Goal: Transaction & Acquisition: Obtain resource

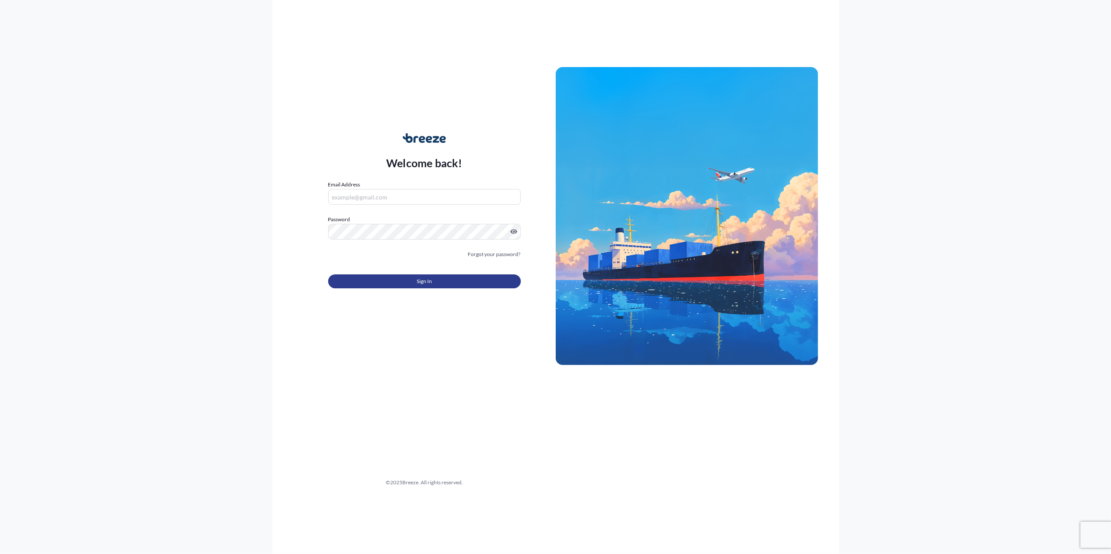
type input "[PERSON_NAME][EMAIL_ADDRESS][PERSON_NAME][DOMAIN_NAME]"
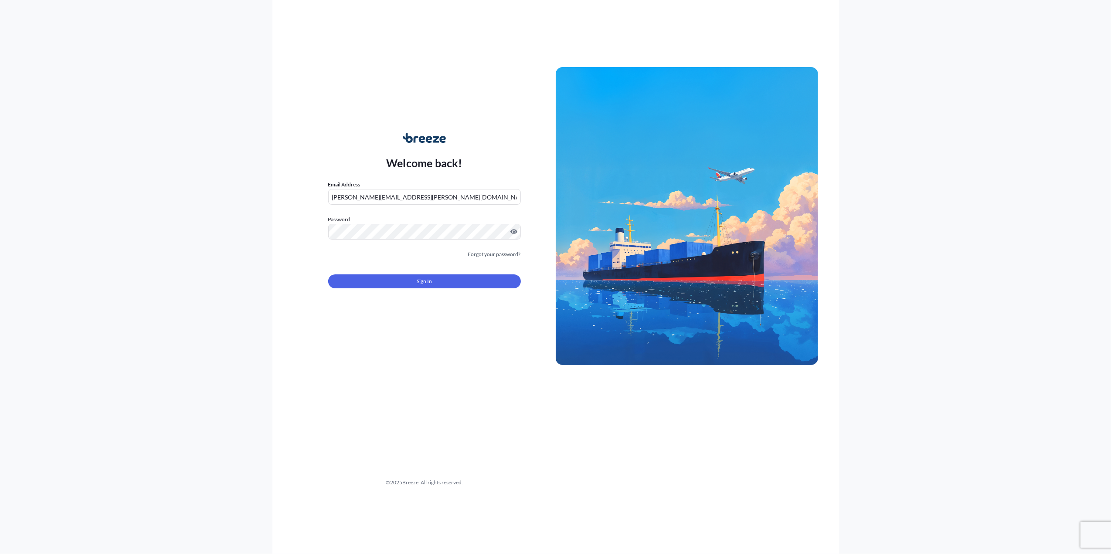
click at [459, 289] on form "Email Address [PERSON_NAME][EMAIL_ADDRESS][PERSON_NAME][DOMAIN_NAME] Password M…" at bounding box center [424, 239] width 193 height 119
click at [454, 286] on button "Sign In" at bounding box center [424, 282] width 193 height 14
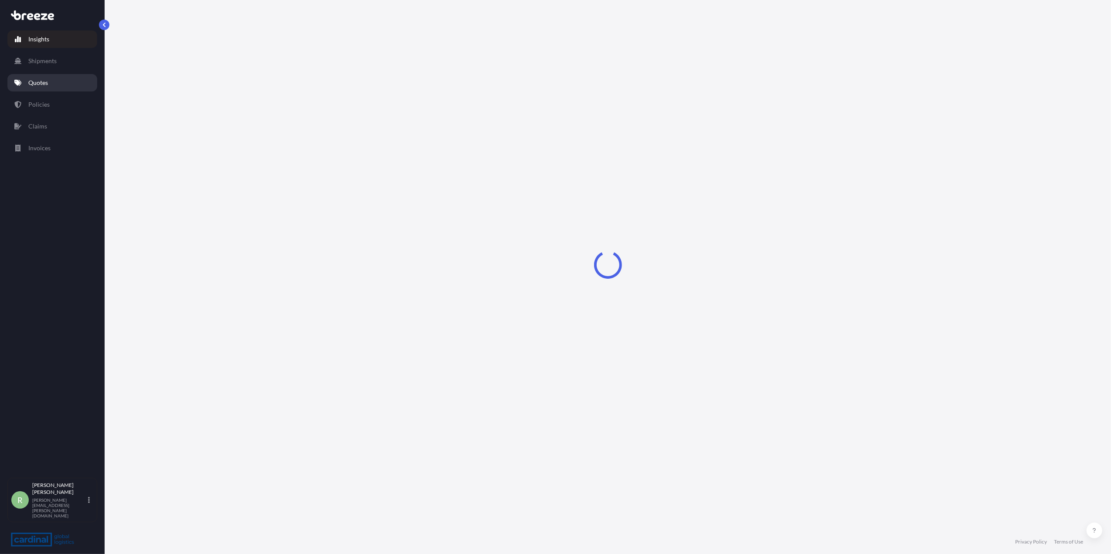
click at [44, 84] on p "Quotes" at bounding box center [38, 82] width 20 height 9
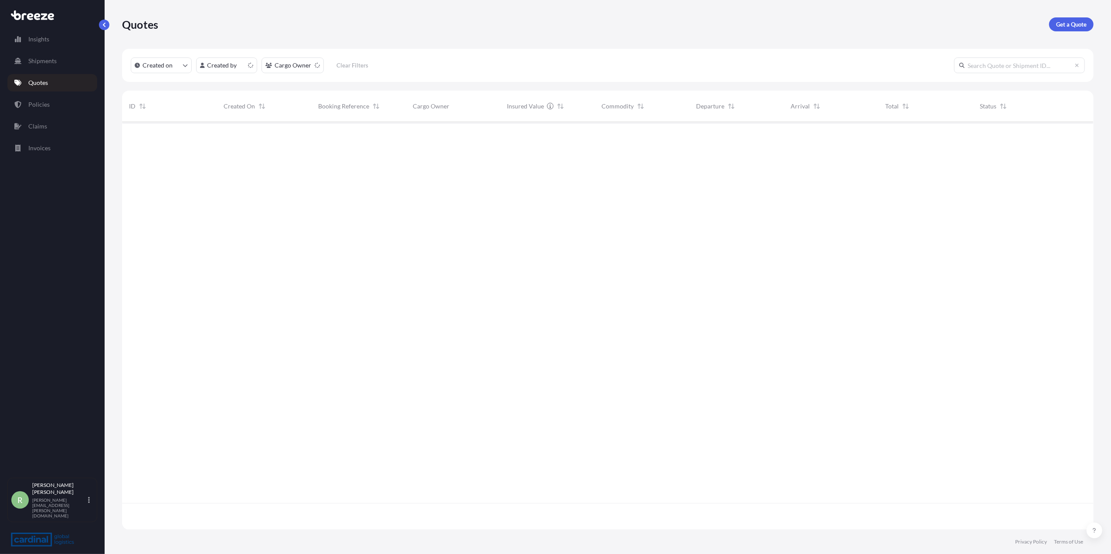
scroll to position [404, 963]
click at [1059, 22] on p "Get a Quote" at bounding box center [1071, 24] width 31 height 9
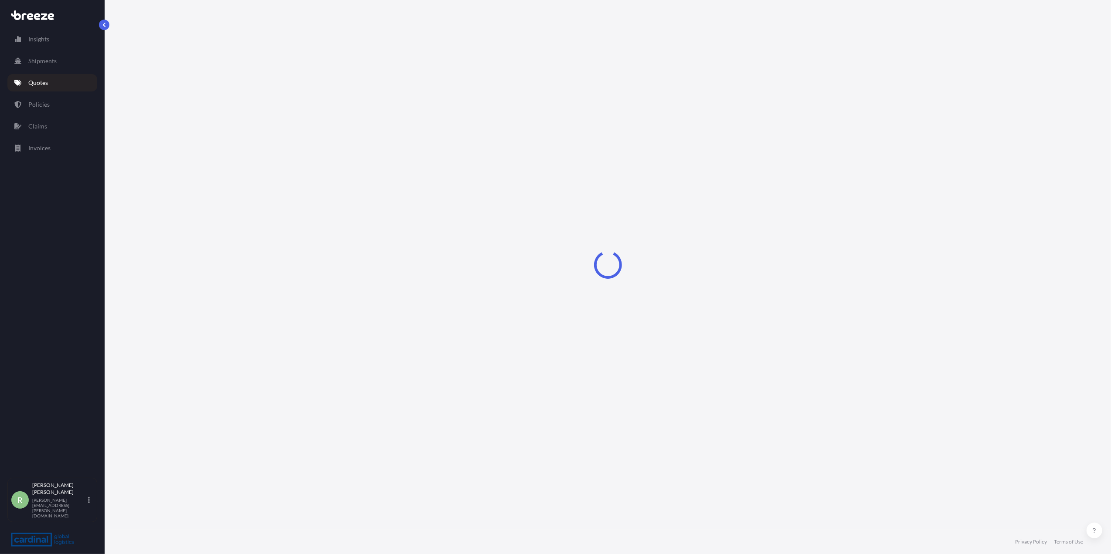
select select "Sea"
select select "1"
